Goal: Information Seeking & Learning: Check status

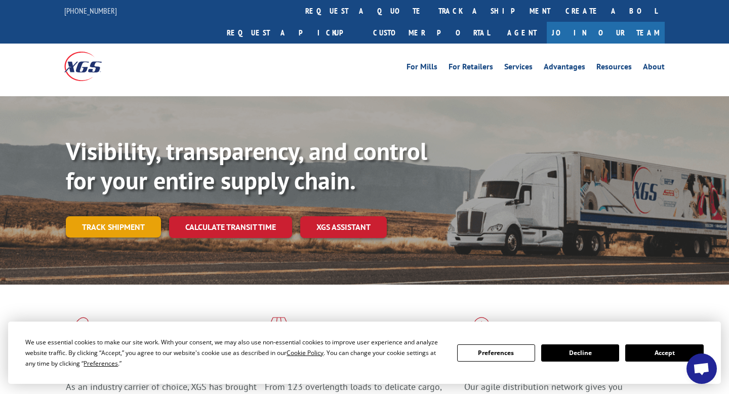
click at [112, 216] on link "Track shipment" at bounding box center [113, 226] width 95 height 21
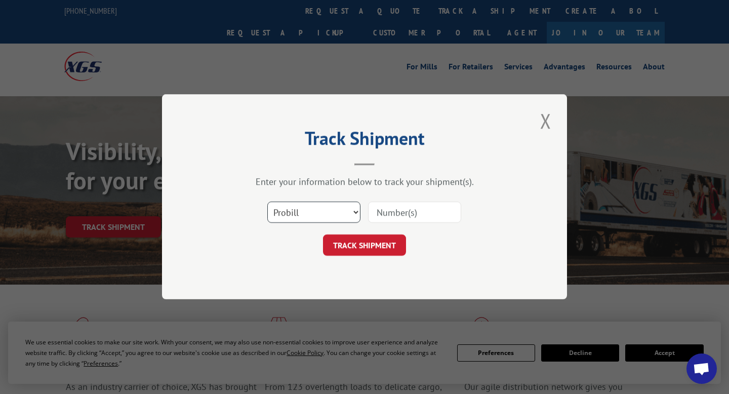
click at [336, 207] on select "Select category... Probill BOL PO" at bounding box center [313, 212] width 93 height 21
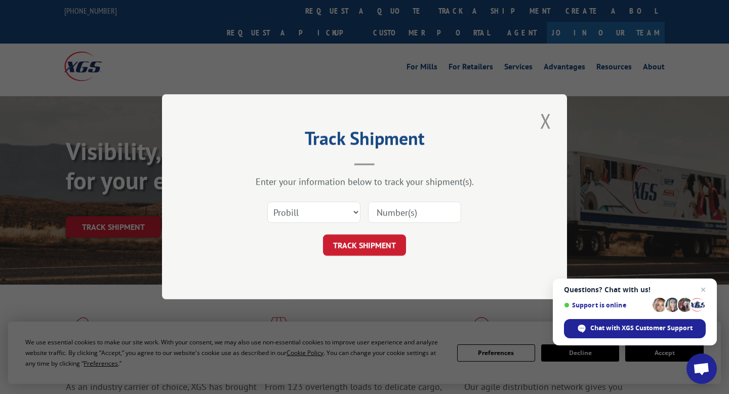
click at [399, 208] on input at bounding box center [414, 212] width 93 height 21
paste input "2823244"
type input "2823244"
click at [367, 249] on button "TRACK SHIPMENT" at bounding box center [364, 245] width 83 height 21
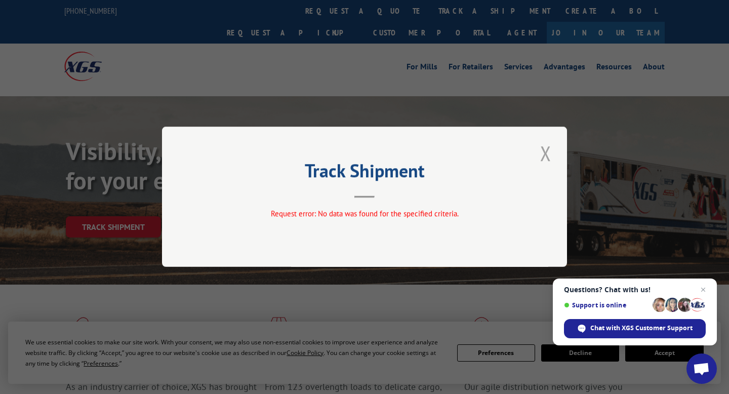
click at [551, 152] on button "Close modal" at bounding box center [545, 153] width 17 height 28
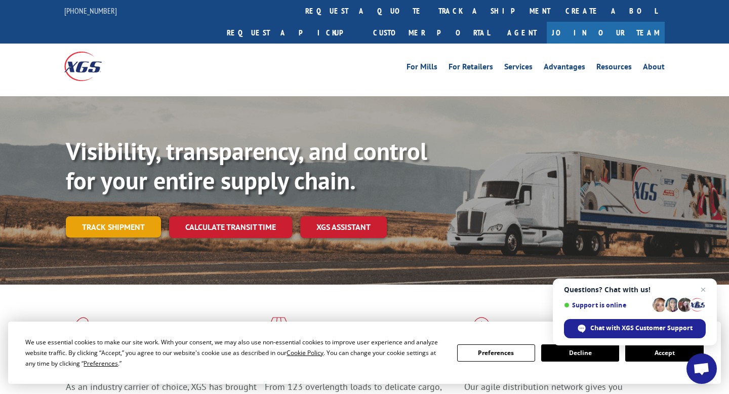
click at [97, 216] on link "Track shipment" at bounding box center [113, 226] width 95 height 21
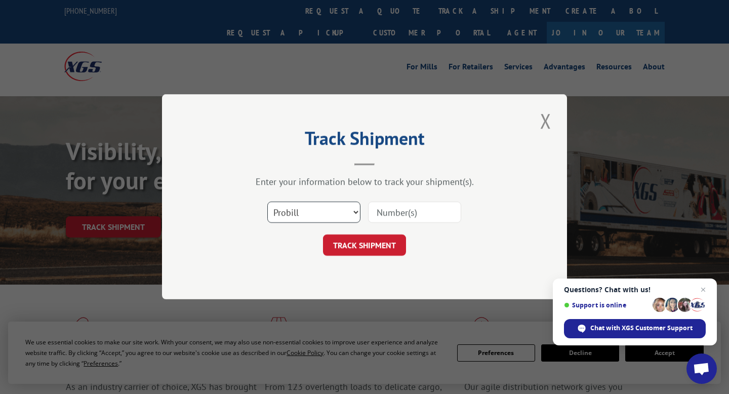
click at [329, 212] on select "Select category... Probill BOL PO" at bounding box center [313, 212] width 93 height 21
select select "bol"
click at [404, 205] on input at bounding box center [414, 212] width 93 height 21
paste input "2823244"
type input "2823244"
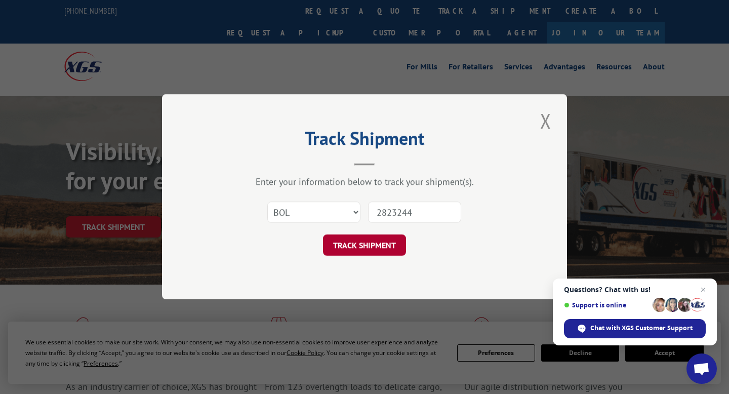
click at [368, 242] on button "TRACK SHIPMENT" at bounding box center [364, 245] width 83 height 21
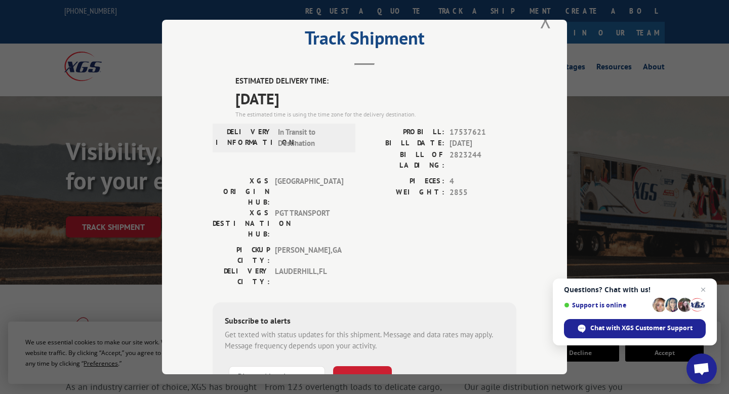
scroll to position [65, 0]
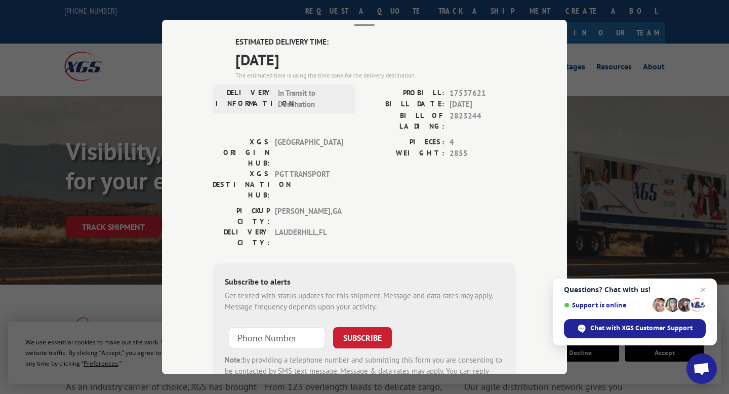
click at [607, 102] on div "Track Shipment ESTIMATED DELIVERY TIME: [DATE] The estimated time is using the …" at bounding box center [364, 197] width 729 height 394
click at [700, 191] on div "Track Shipment ESTIMATED DELIVERY TIME: [DATE] The estimated time is using the …" at bounding box center [364, 197] width 729 height 394
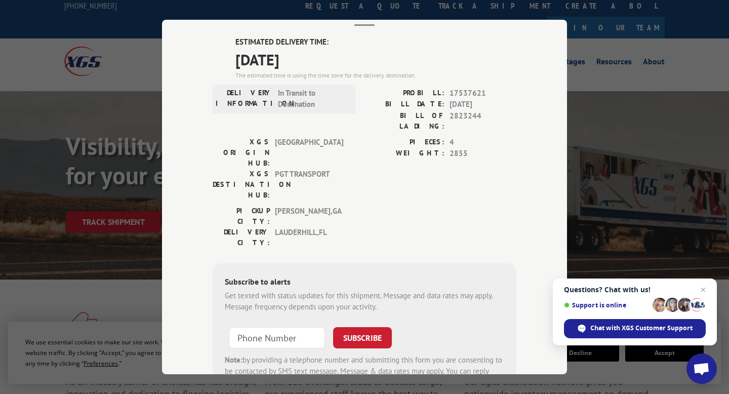
scroll to position [0, 0]
